Goal: Find specific page/section: Find specific page/section

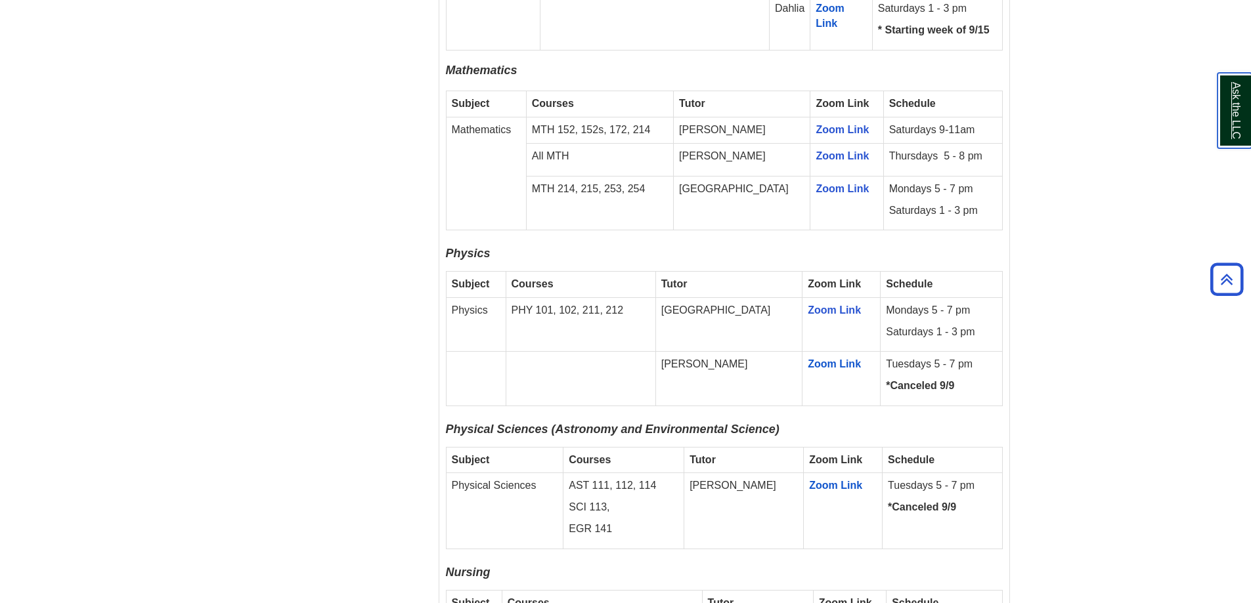
scroll to position [2035, 0]
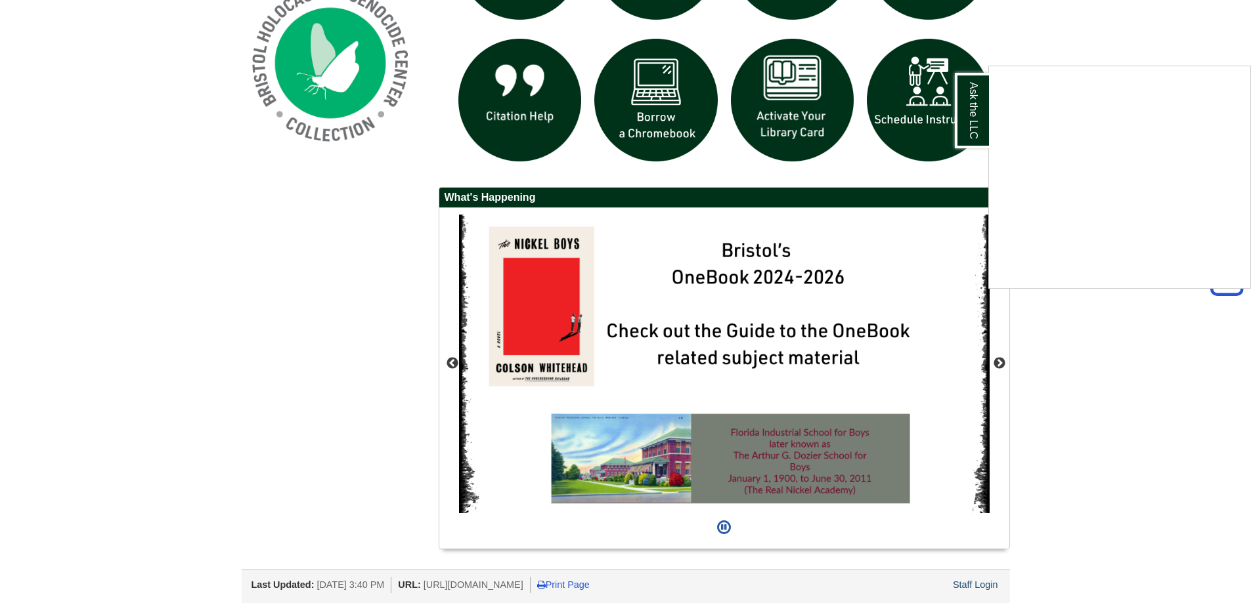
click at [978, 586] on div "Ask the LLC" at bounding box center [625, 301] width 1251 height 603
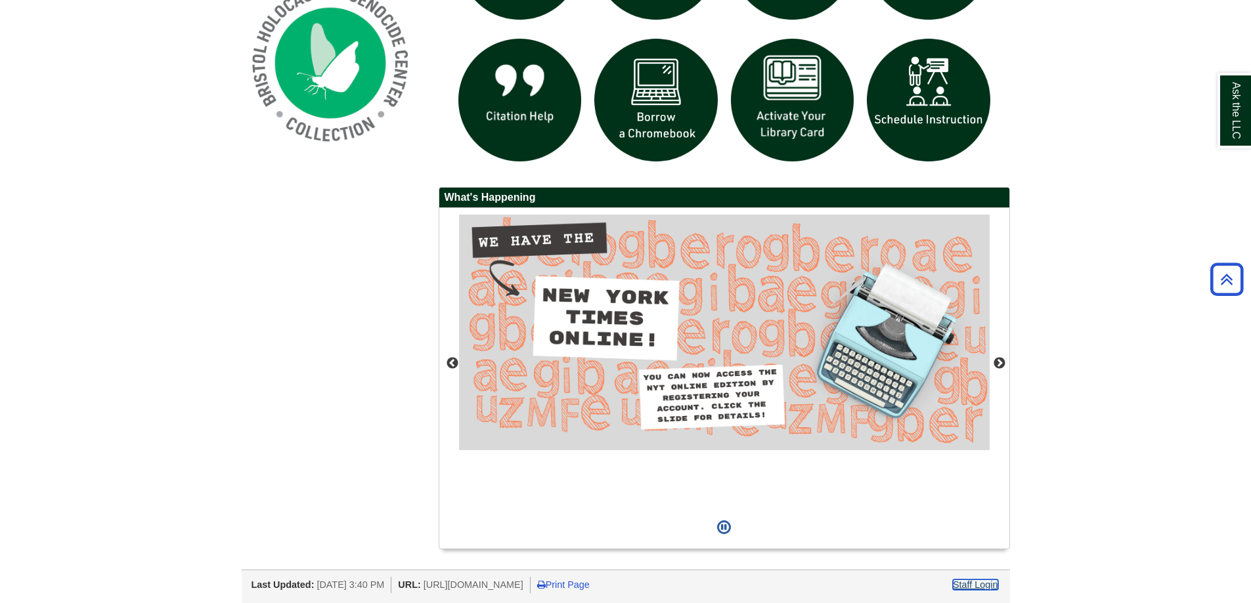
click at [976, 588] on link "Staff Login" at bounding box center [975, 585] width 45 height 11
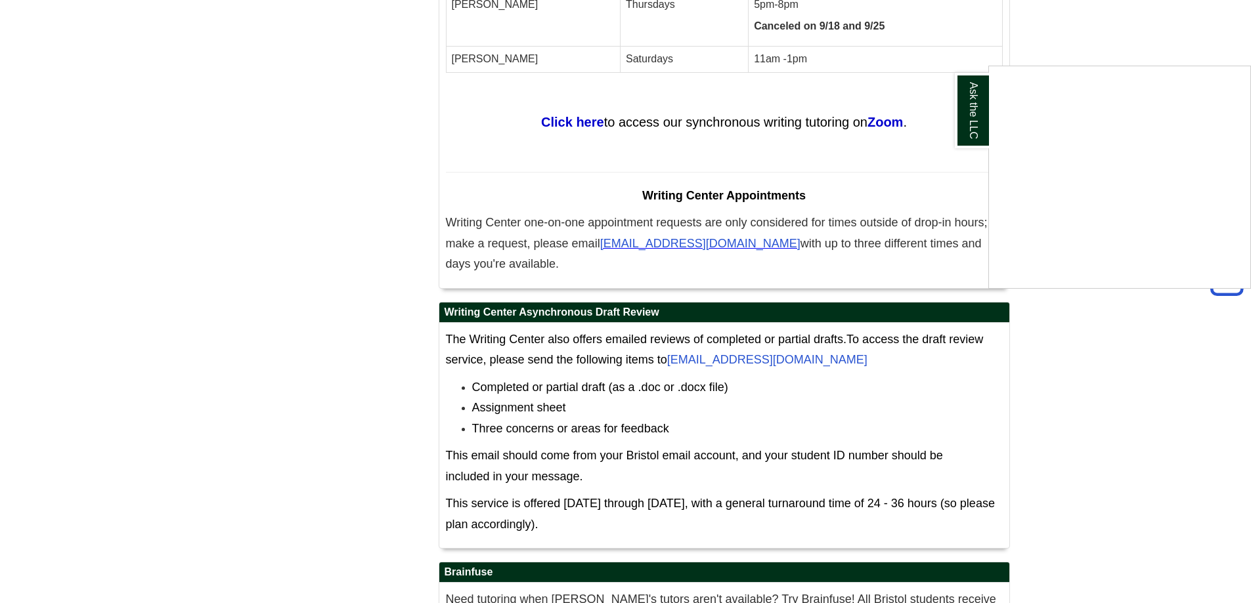
scroll to position [7348, 0]
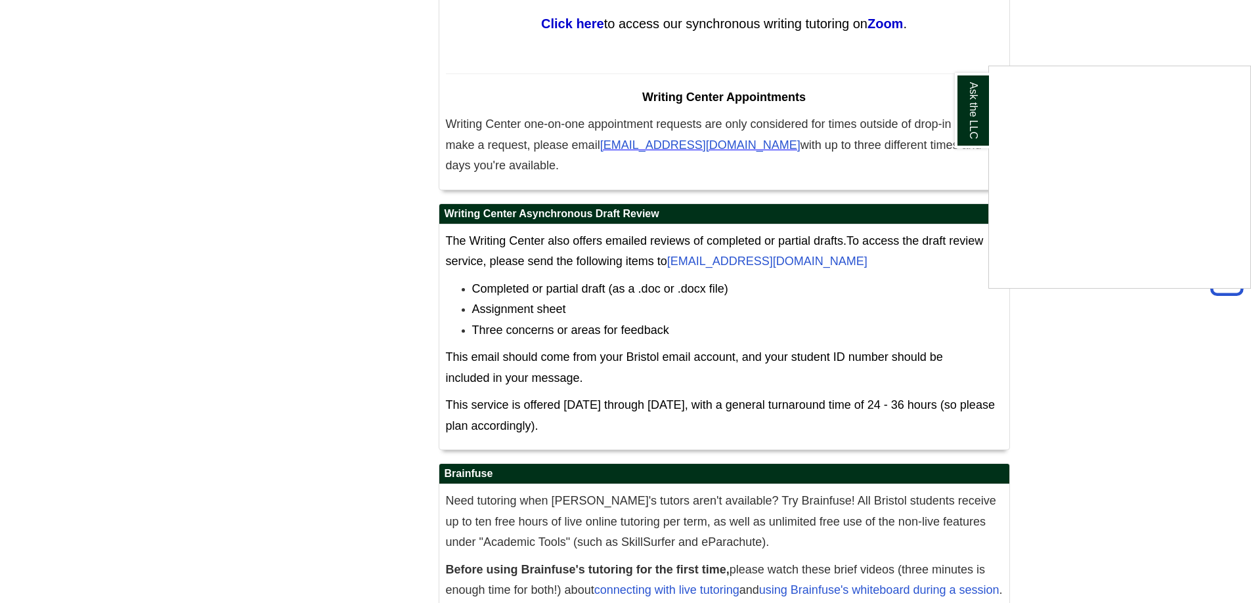
click at [964, 586] on div "Ask the LLC" at bounding box center [625, 301] width 1251 height 603
